Goal: Information Seeking & Learning: Find specific fact

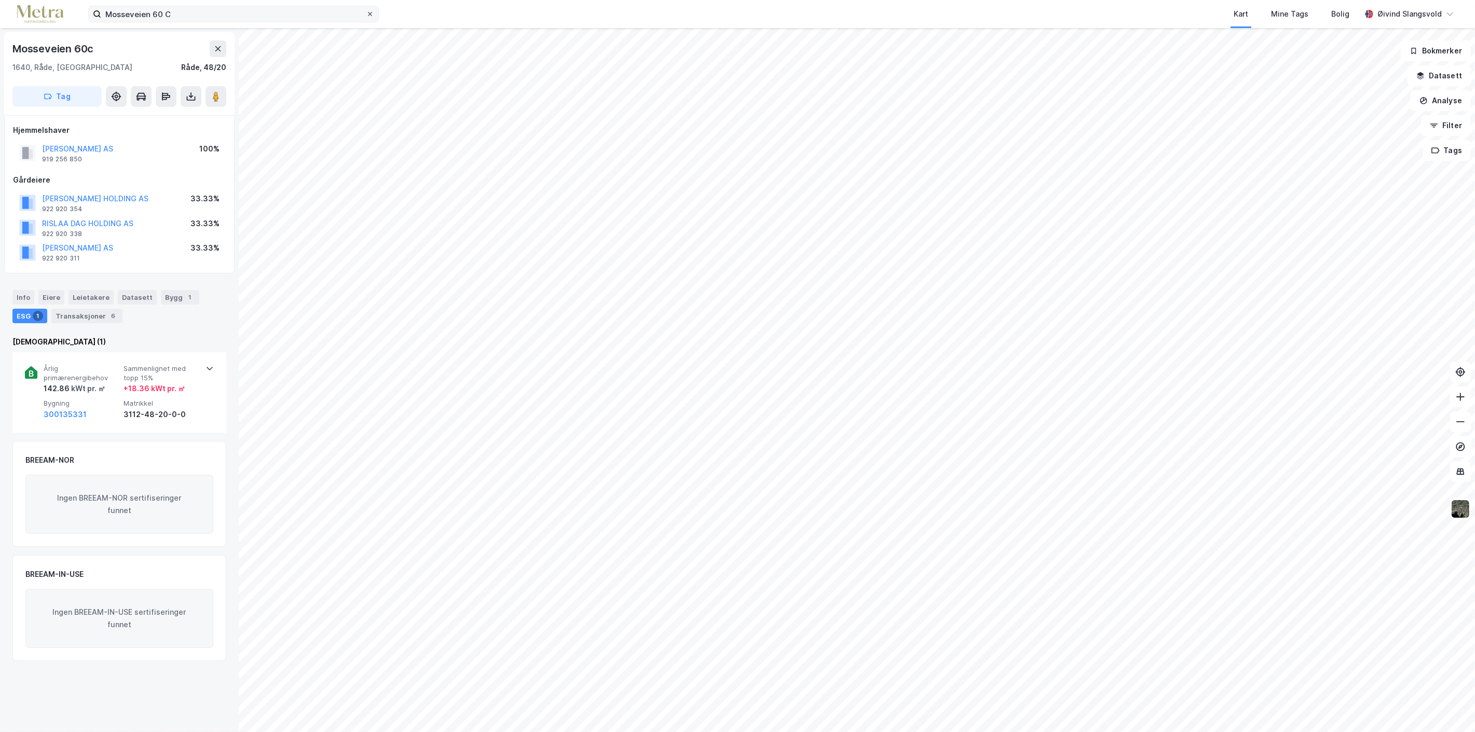
click at [372, 13] on icon at bounding box center [370, 14] width 6 height 6
click at [366, 13] on input "Mosseveien 60 C" at bounding box center [233, 14] width 265 height 16
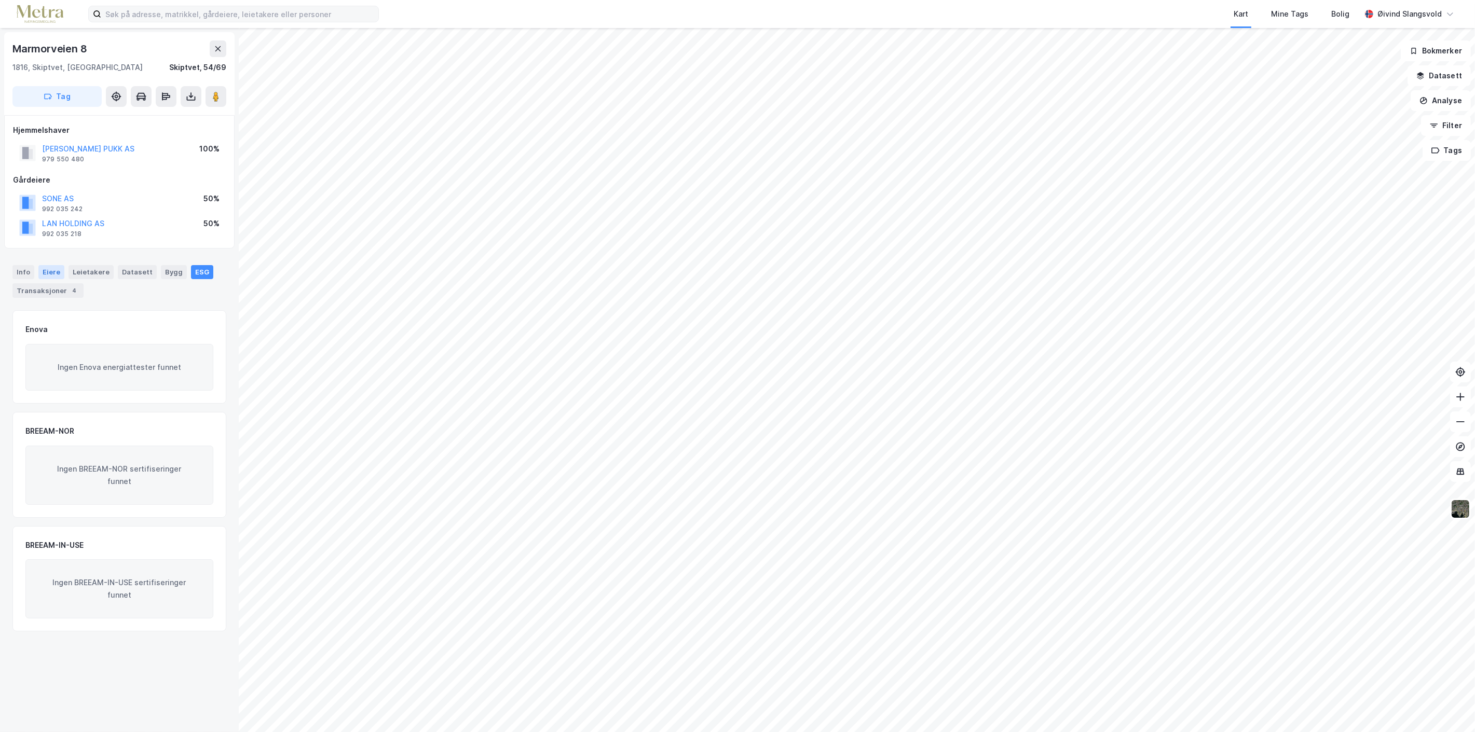
click at [49, 271] on div "Eiere" at bounding box center [51, 271] width 26 height 13
